Goal: Task Accomplishment & Management: Manage account settings

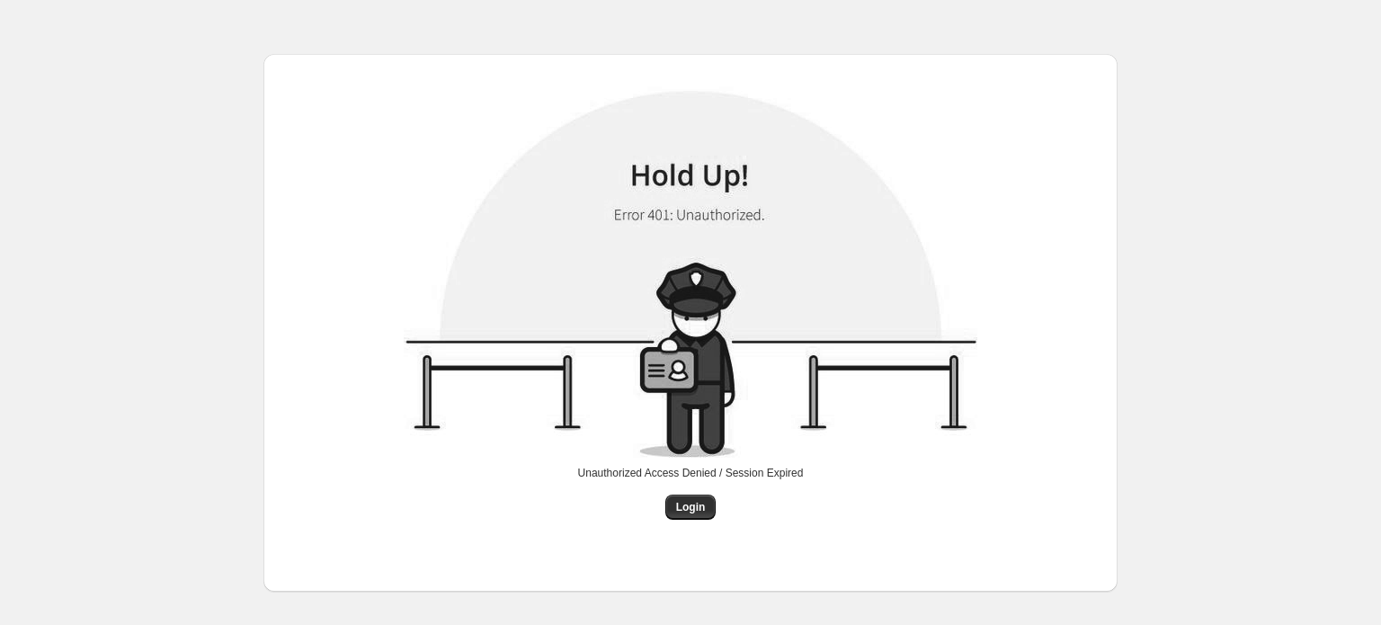
click at [698, 504] on span "Login" at bounding box center [691, 507] width 30 height 14
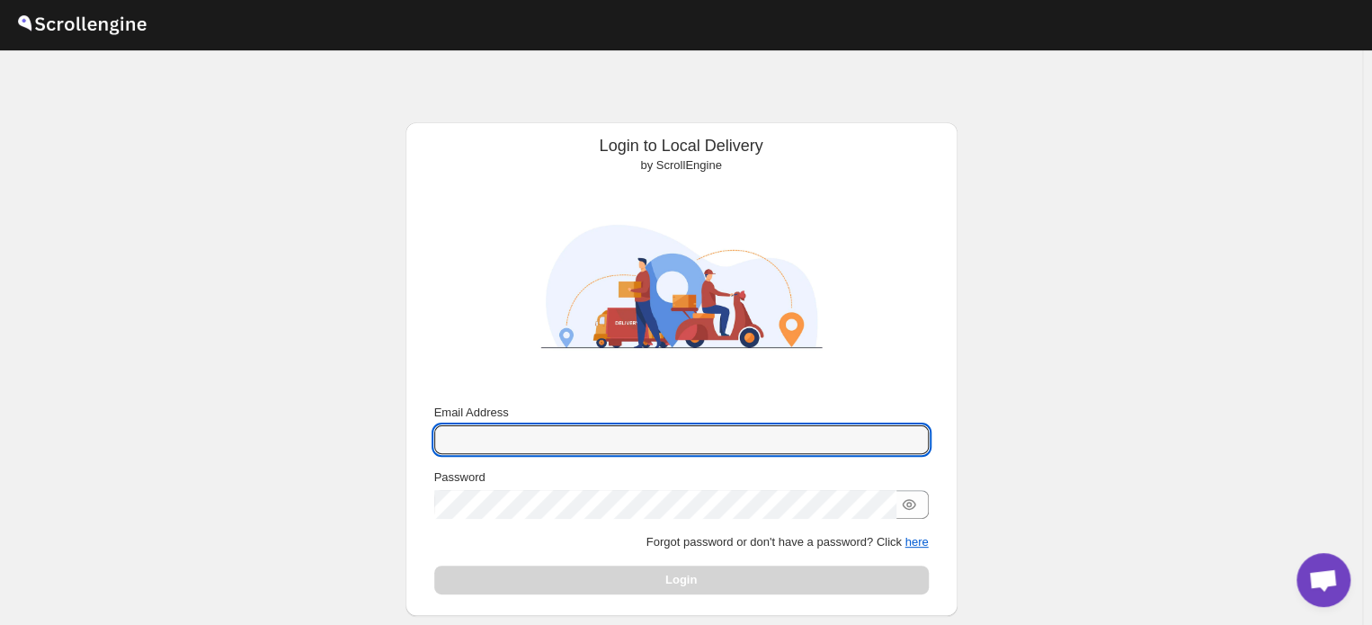
type input "[EMAIL_ADDRESS][DOMAIN_NAME]"
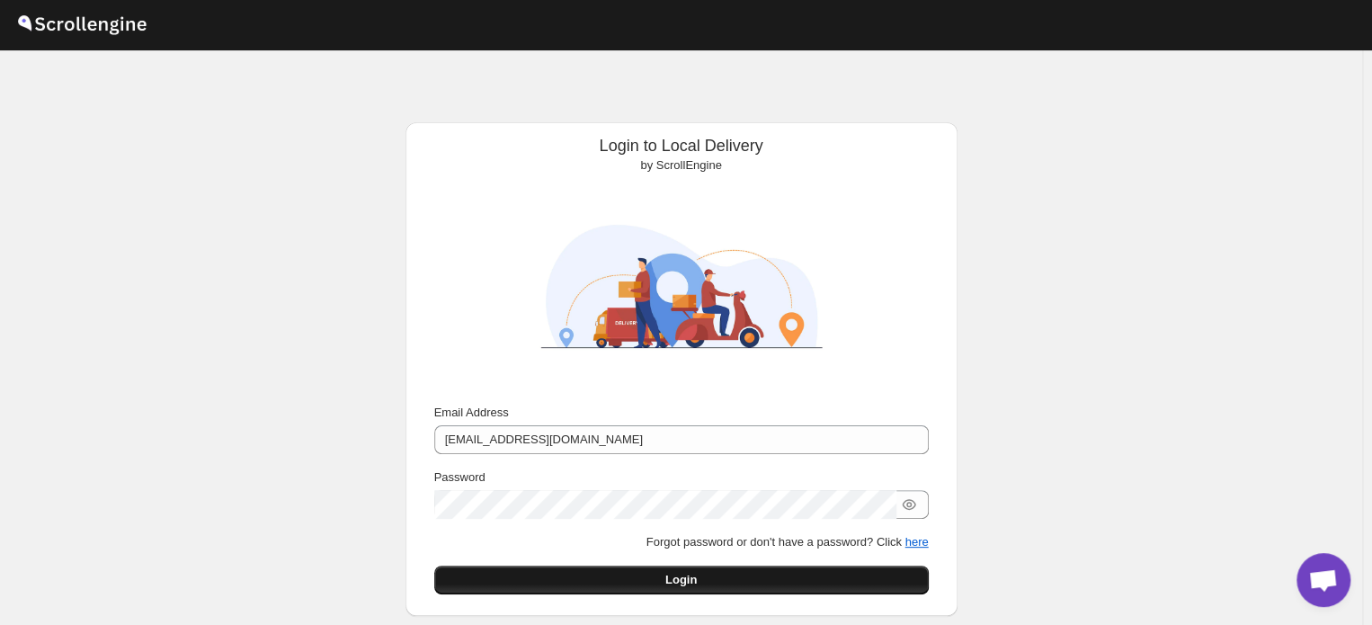
click at [679, 580] on span "Login" at bounding box center [680, 580] width 31 height 18
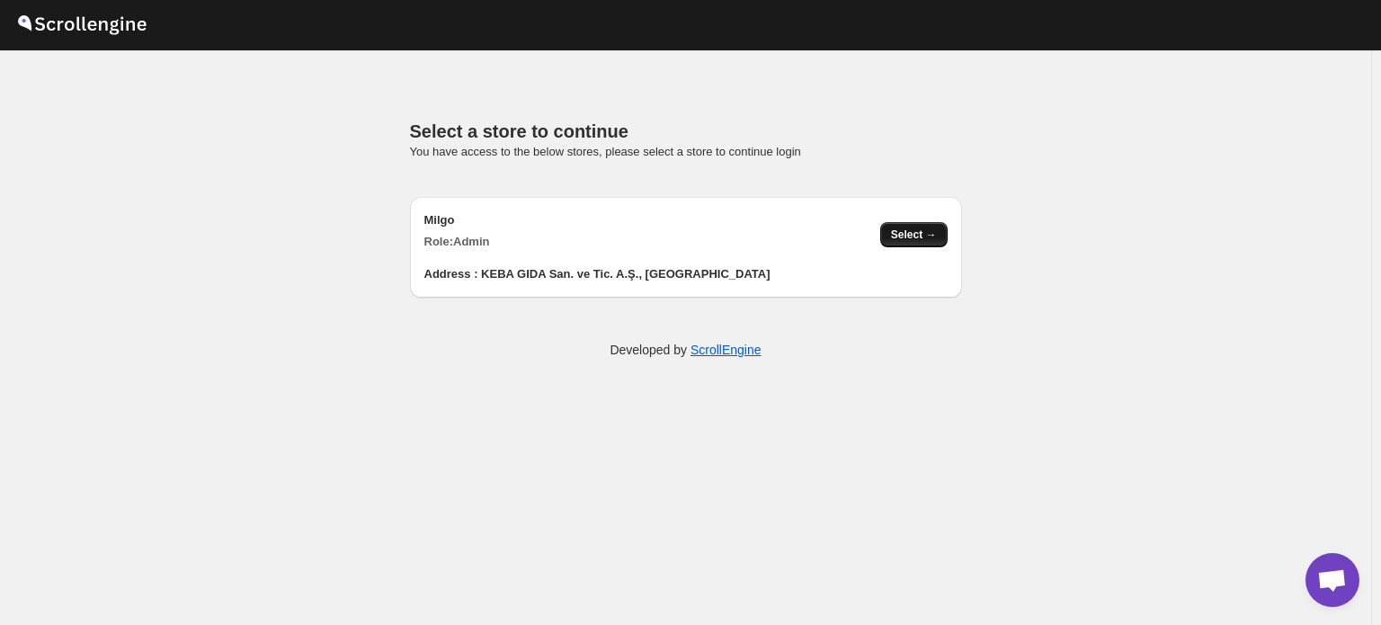
click at [911, 237] on span "Select →" at bounding box center [914, 235] width 46 height 14
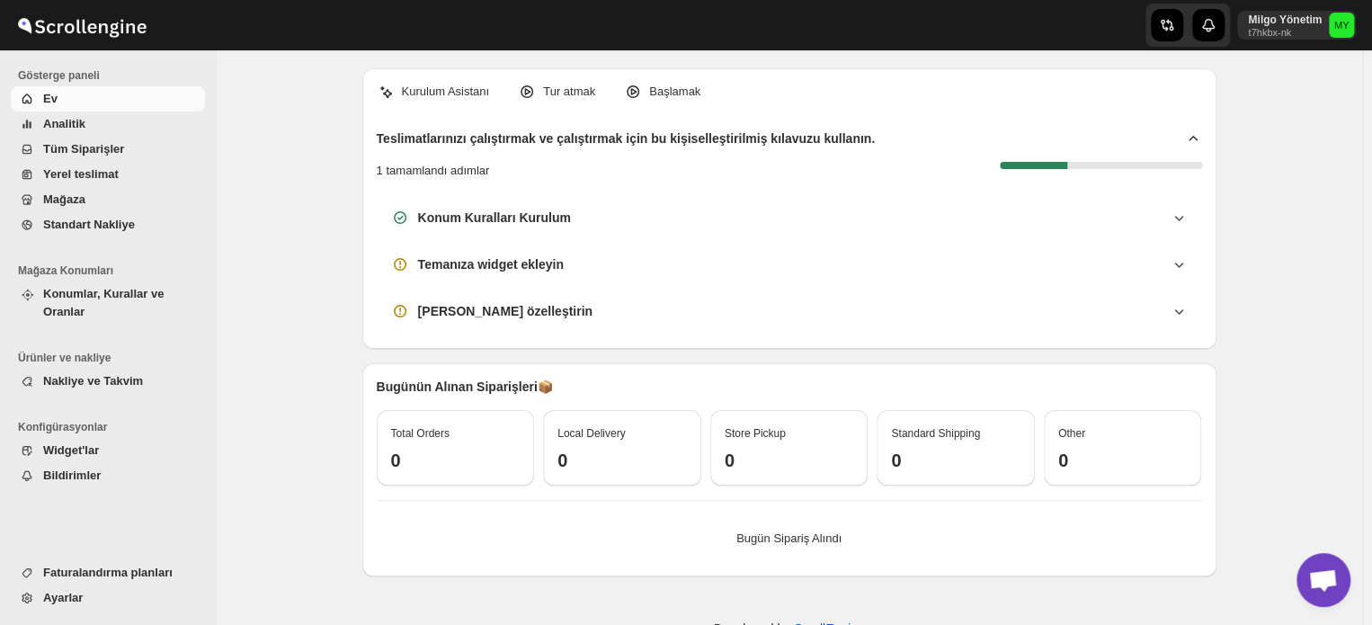
click at [75, 201] on span "Mağaza" at bounding box center [64, 198] width 42 height 13
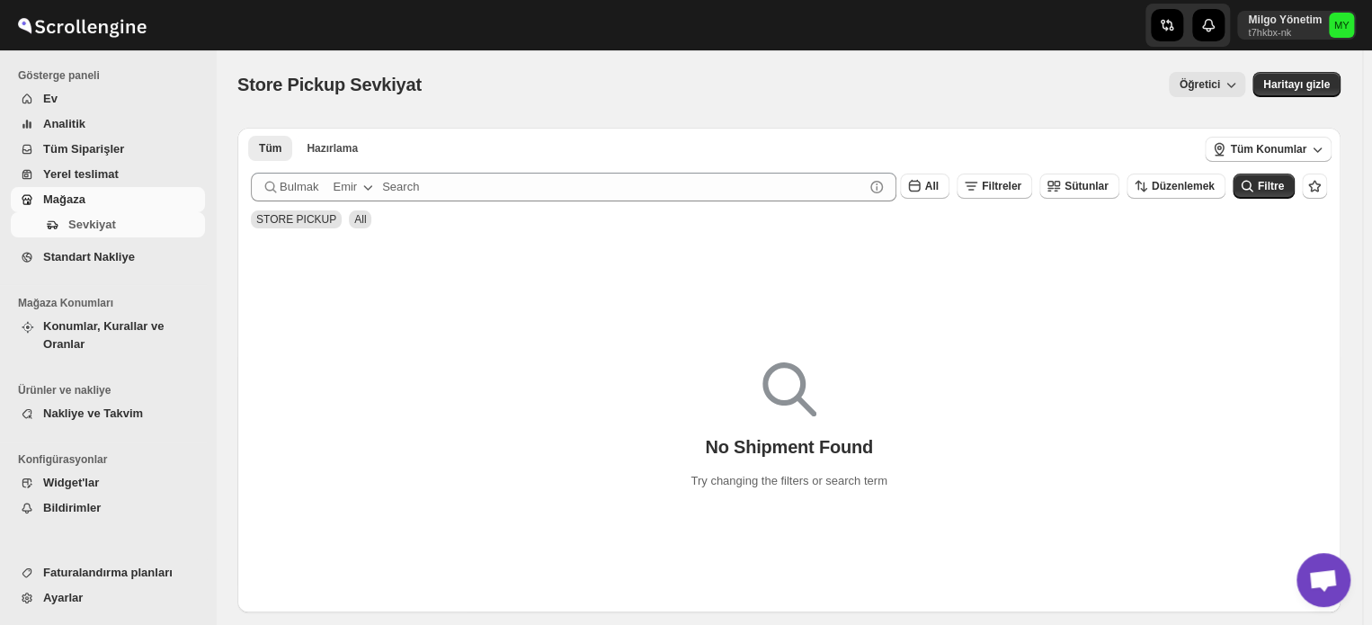
click at [119, 172] on span "Yerel teslimat" at bounding box center [122, 174] width 158 height 18
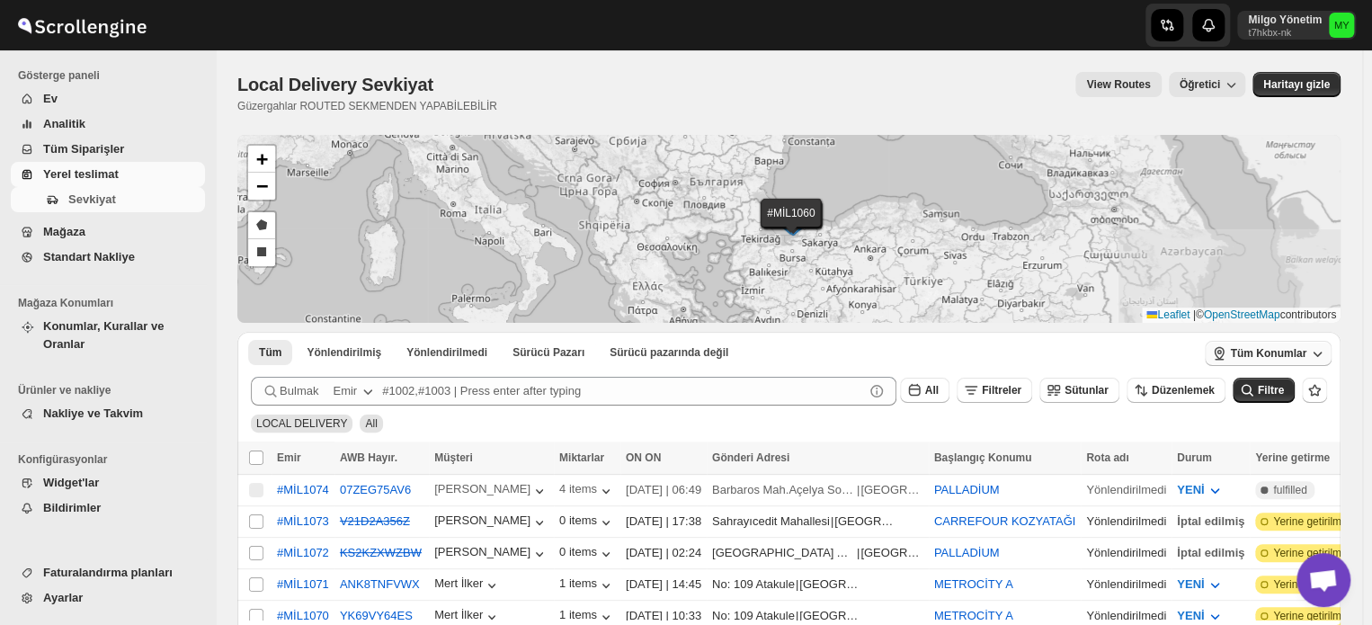
click at [1285, 352] on span "Tüm Konumlar" at bounding box center [1268, 353] width 76 height 14
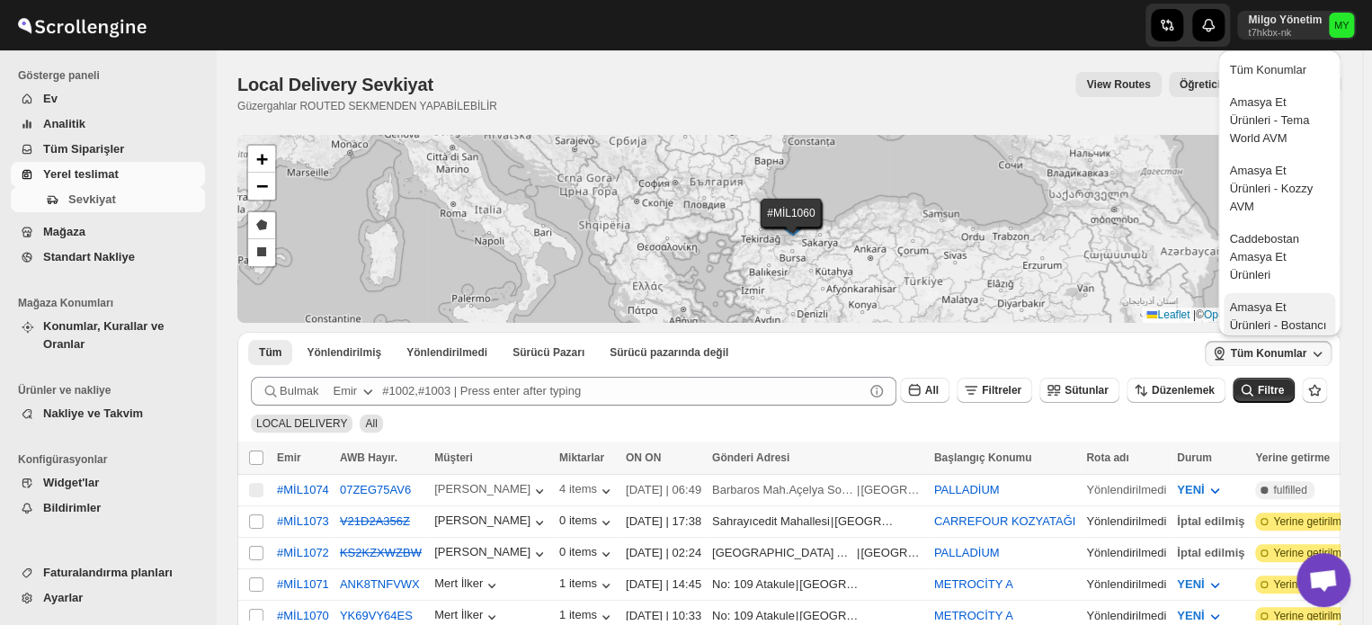
click at [1277, 319] on div "Amasya Et Ürünleri - Bostancı" at bounding box center [1279, 317] width 100 height 36
